Goal: Use online tool/utility: Utilize a website feature to perform a specific function

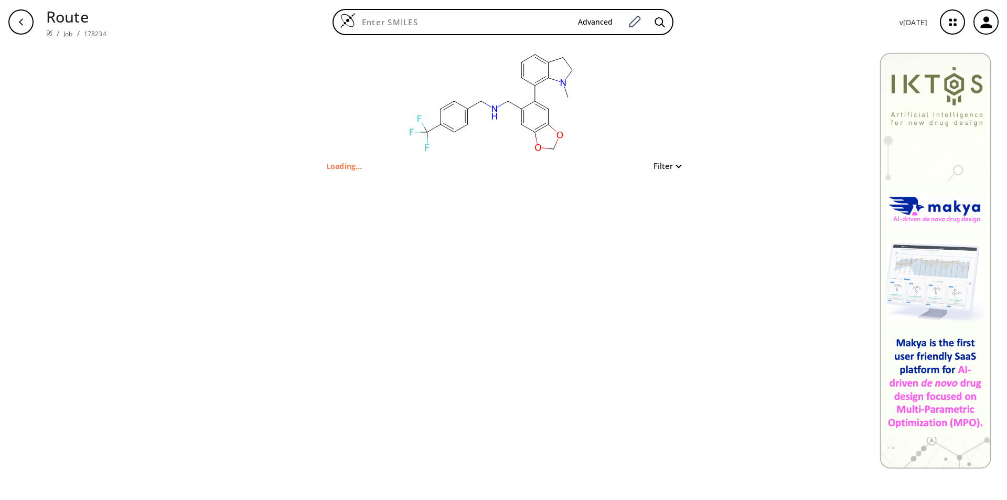
drag, startPoint x: 416, startPoint y: 174, endPoint x: 429, endPoint y: 180, distance: 14.6
click at [415, 174] on div "clear Loading... Filter" at bounding box center [503, 272] width 1007 height 456
click at [581, 74] on rect at bounding box center [492, 101] width 210 height 115
click at [421, 163] on div "Loading... Filter" at bounding box center [503, 166] width 355 height 13
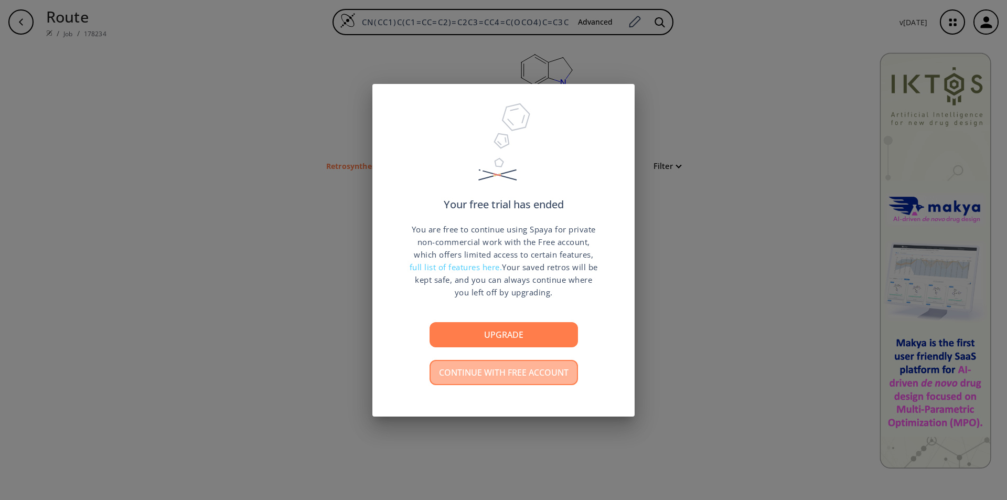
click at [520, 376] on button "Continue with free account" at bounding box center [504, 372] width 148 height 25
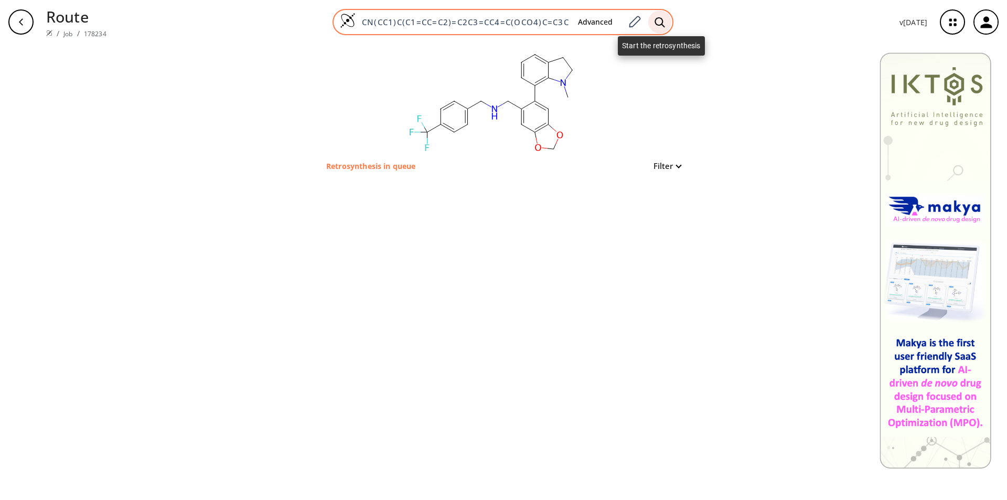
click at [661, 20] on icon at bounding box center [660, 22] width 10 height 11
